Goal: Navigation & Orientation: Go to known website

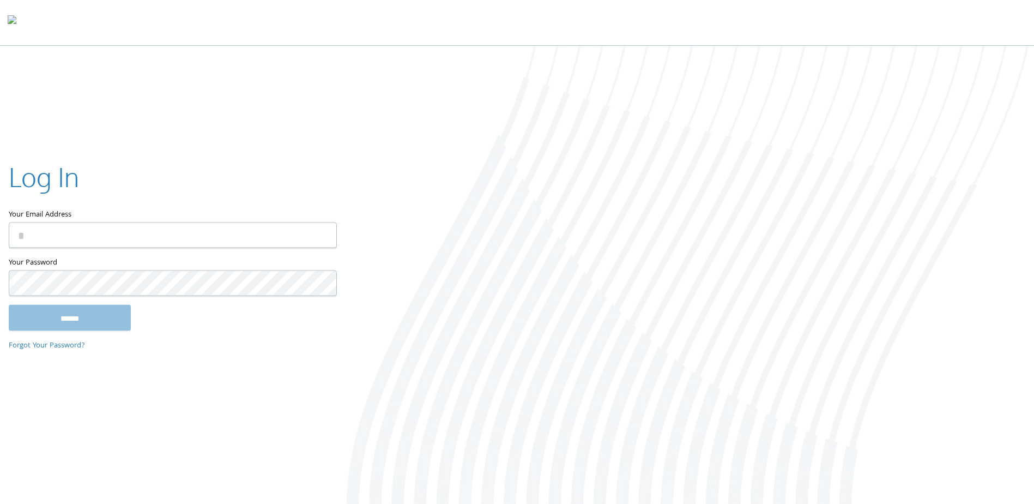
type input "**********"
click at [97, 314] on input "******" at bounding box center [70, 318] width 122 height 26
